Goal: Task Accomplishment & Management: Use online tool/utility

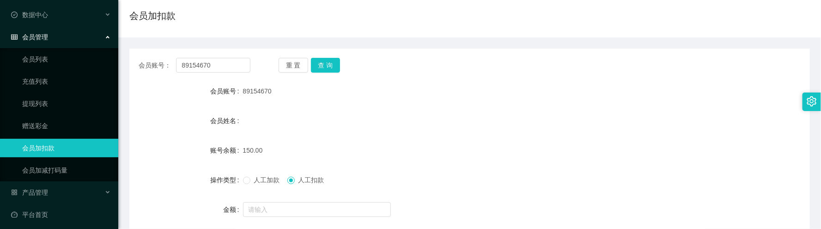
scroll to position [139, 0]
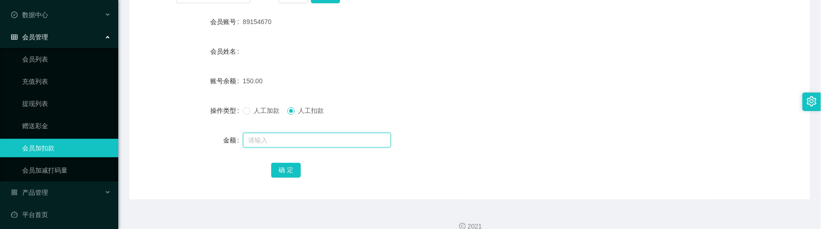
click at [293, 141] on input "text" at bounding box center [317, 140] width 148 height 15
type input "150"
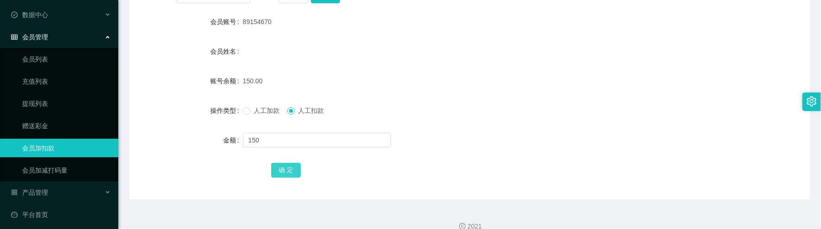
click at [291, 163] on button "确 定" at bounding box center [286, 170] width 30 height 15
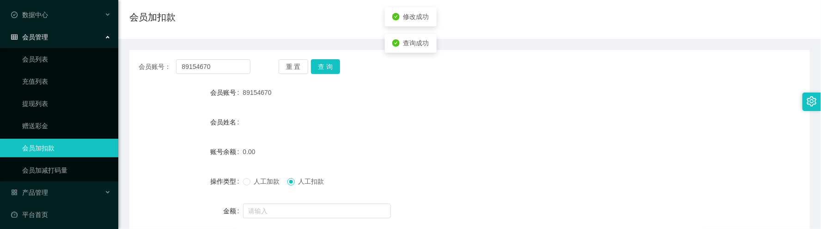
scroll to position [0, 0]
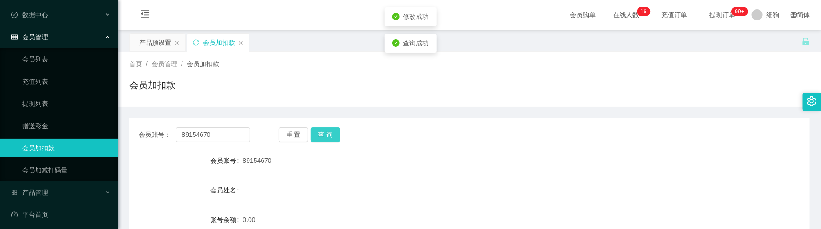
click at [318, 134] on button "查 询" at bounding box center [326, 134] width 30 height 15
click at [324, 128] on button "查 询" at bounding box center [326, 134] width 30 height 15
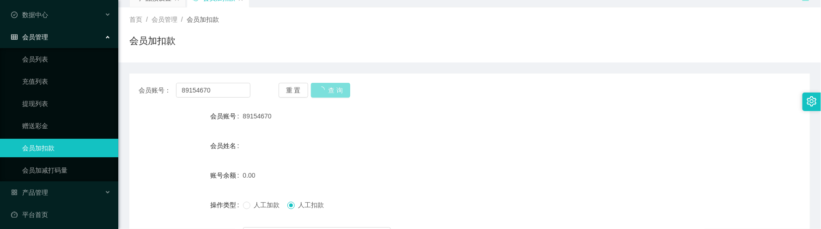
scroll to position [69, 0]
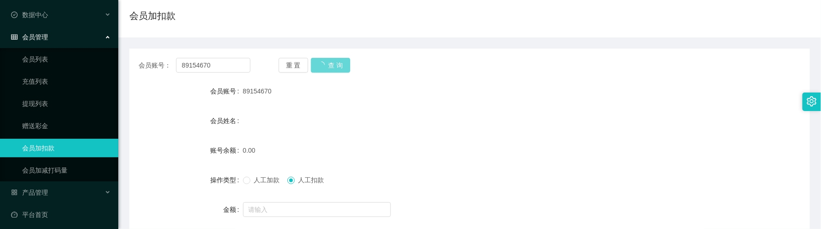
click at [256, 185] on label "人工加款" at bounding box center [263, 180] width 41 height 10
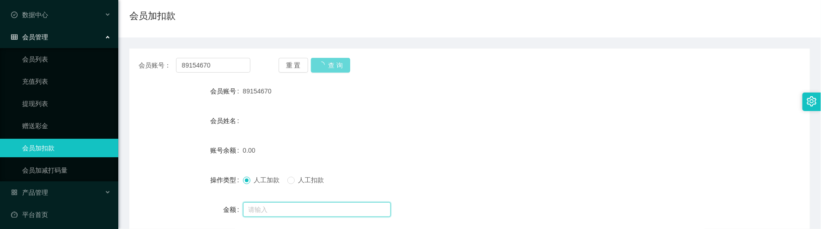
click at [281, 203] on input "text" at bounding box center [317, 209] width 148 height 15
type input "100"
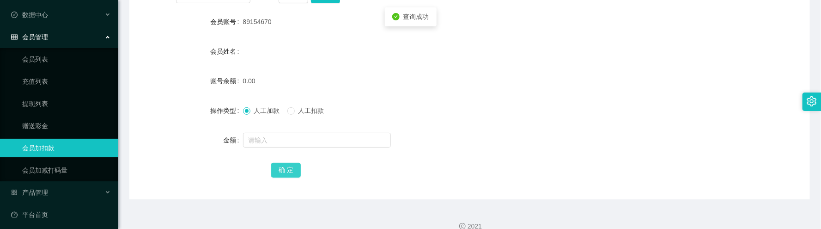
click at [285, 170] on button "确 定" at bounding box center [286, 170] width 30 height 15
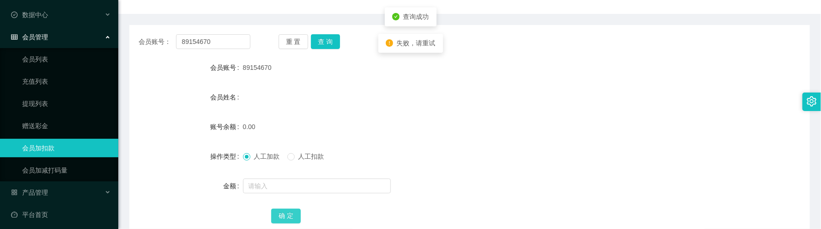
scroll to position [69, 0]
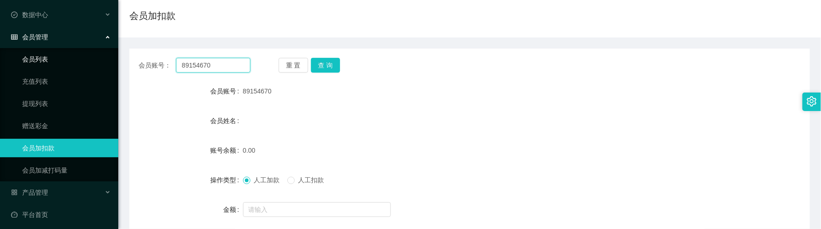
drag, startPoint x: 245, startPoint y: 71, endPoint x: 108, endPoint y: 54, distance: 137.4
click at [104, 55] on section "工作台代理端 数据中心 会员管理 会员列表 充值列表 提现列表 赠送彩金 会员加扣款 会员加减打码量 产品管理 开奖记录 注单管理 产品列表 即时注单 产品预…" at bounding box center [410, 121] width 821 height 381
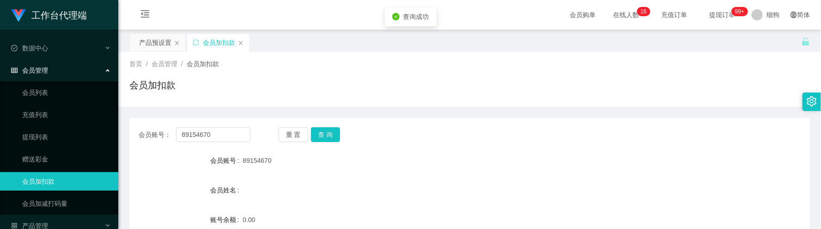
scroll to position [153, 0]
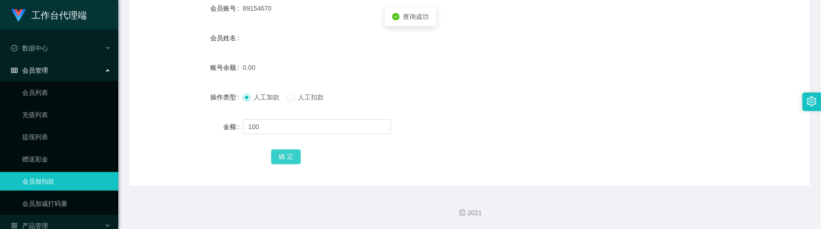
type input "100"
click at [281, 157] on button "确 定" at bounding box center [286, 156] width 30 height 15
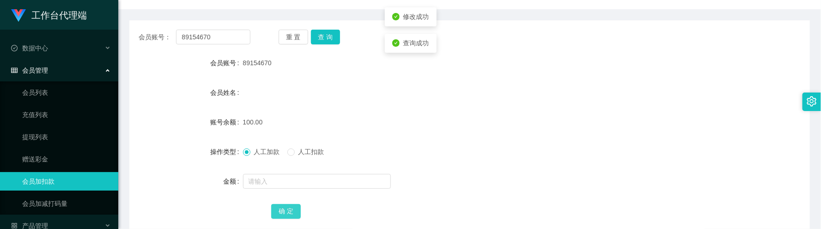
scroll to position [14, 0]
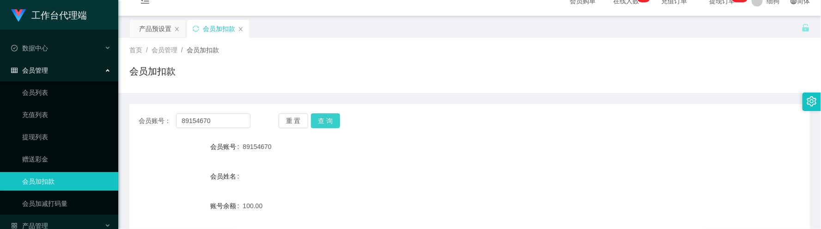
click at [319, 121] on button "查 询" at bounding box center [326, 120] width 30 height 15
